Goal: Task Accomplishment & Management: Manage account settings

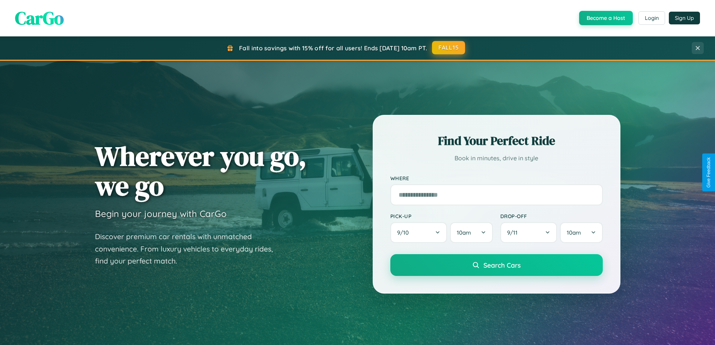
click at [449, 48] on button "FALL15" at bounding box center [448, 48] width 33 height 14
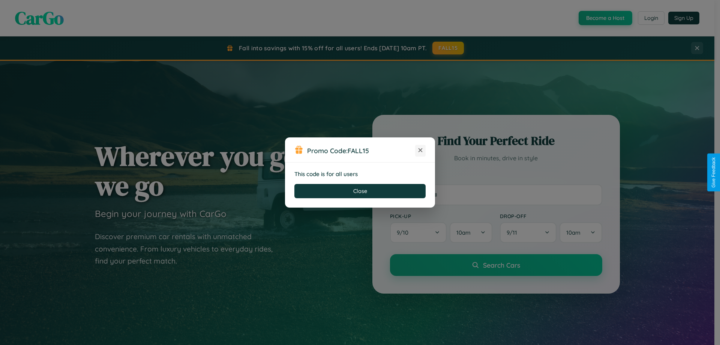
click at [420, 150] on icon at bounding box center [421, 150] width 8 height 8
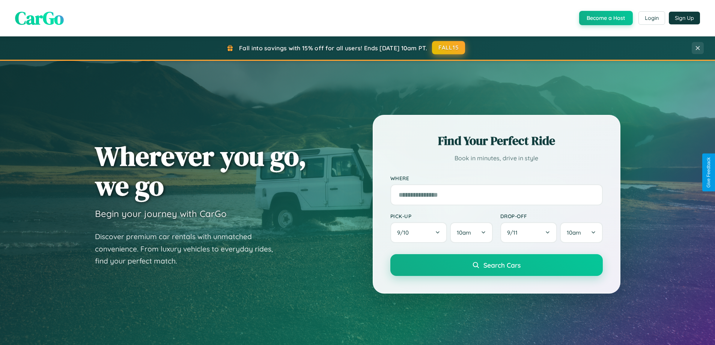
click at [449, 48] on button "FALL15" at bounding box center [448, 48] width 33 height 14
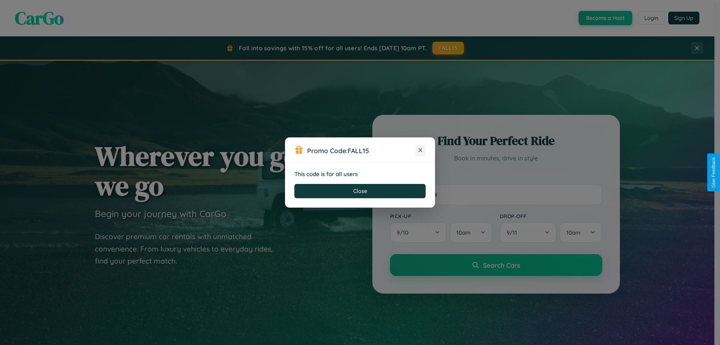
click at [420, 150] on icon at bounding box center [421, 150] width 8 height 8
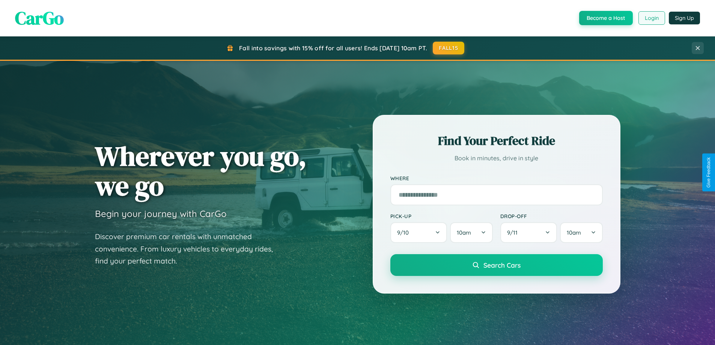
click at [651, 18] on button "Login" at bounding box center [651, 18] width 27 height 14
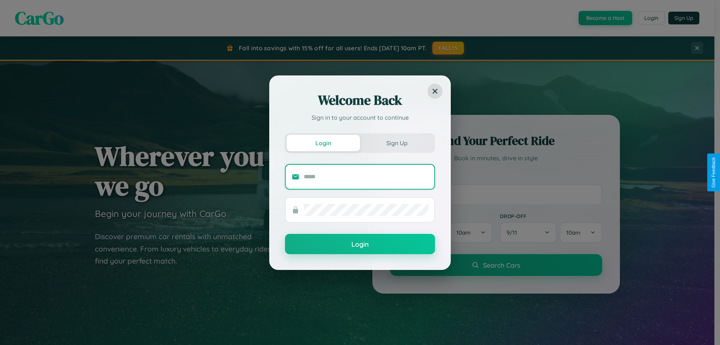
click at [366, 176] on input "text" at bounding box center [366, 177] width 125 height 12
type input "**********"
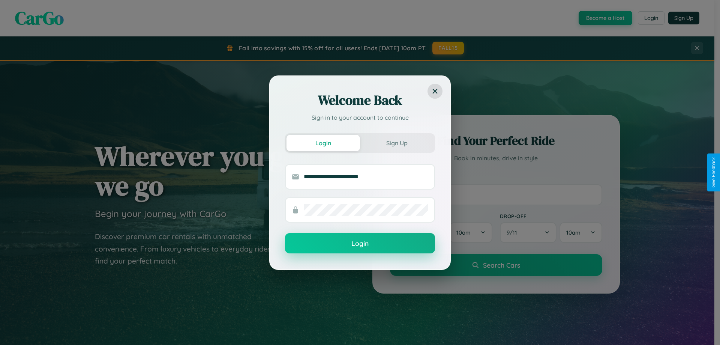
click at [360, 243] on button "Login" at bounding box center [360, 243] width 150 height 20
